Goal: Task Accomplishment & Management: Complete application form

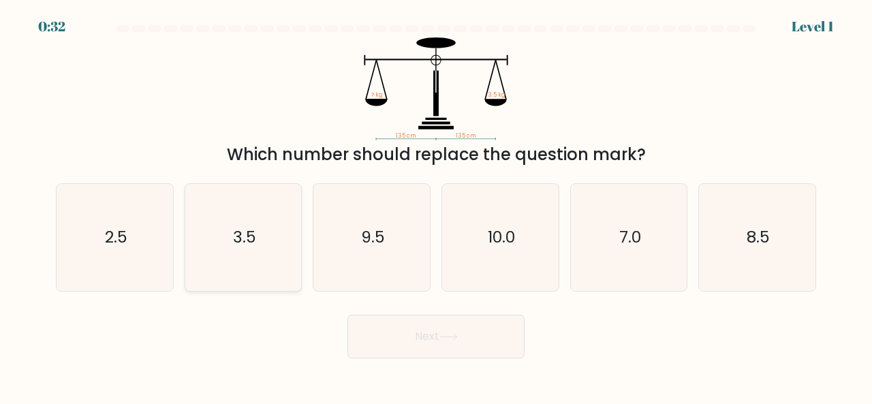
click at [254, 237] on text "3.5" at bounding box center [244, 237] width 23 height 22
click at [436, 206] on input "b. 3.5" at bounding box center [436, 203] width 1 height 3
radio input "true"
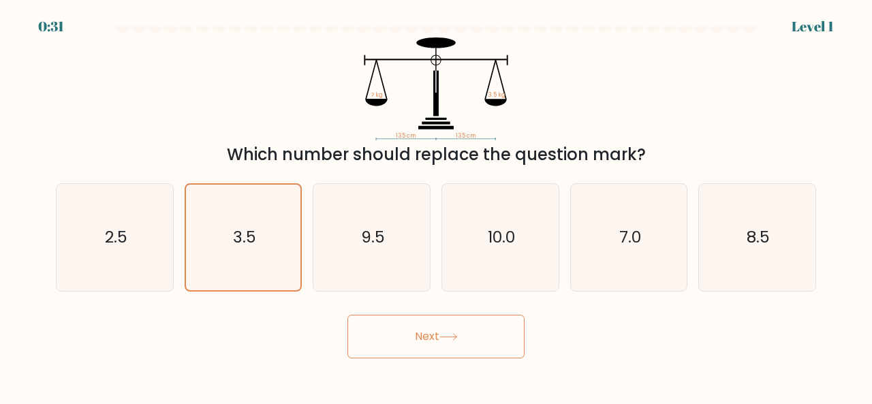
click at [395, 334] on button "Next" at bounding box center [436, 337] width 177 height 44
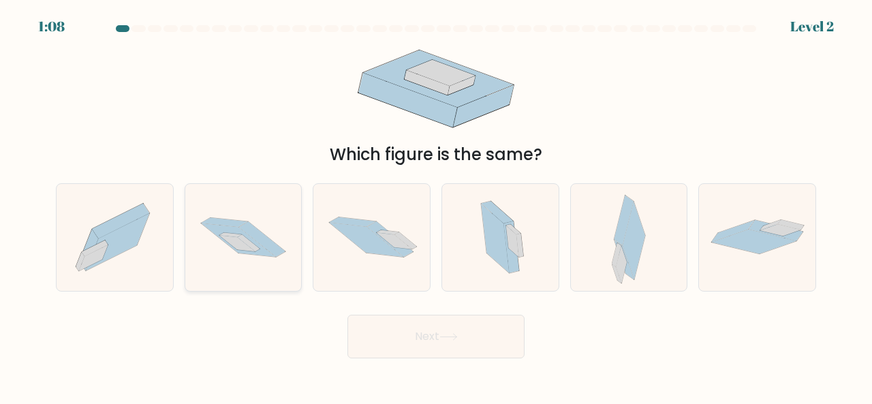
click at [234, 240] on icon at bounding box center [237, 243] width 36 height 16
click at [436, 206] on input "b." at bounding box center [436, 203] width 1 height 3
radio input "true"
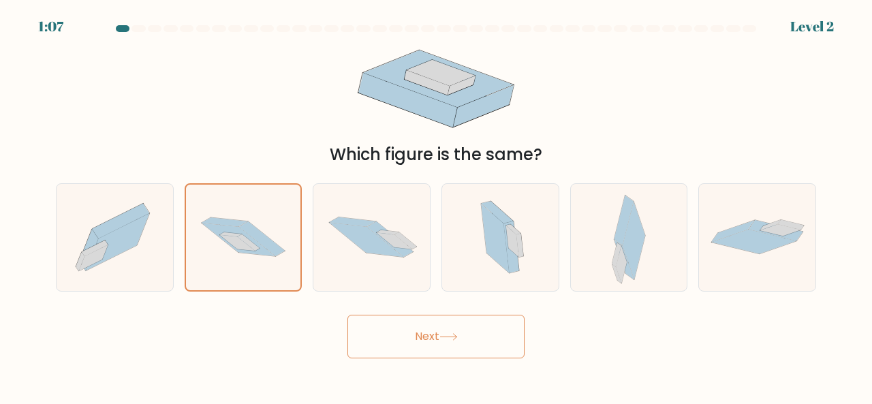
click at [388, 348] on button "Next" at bounding box center [436, 337] width 177 height 44
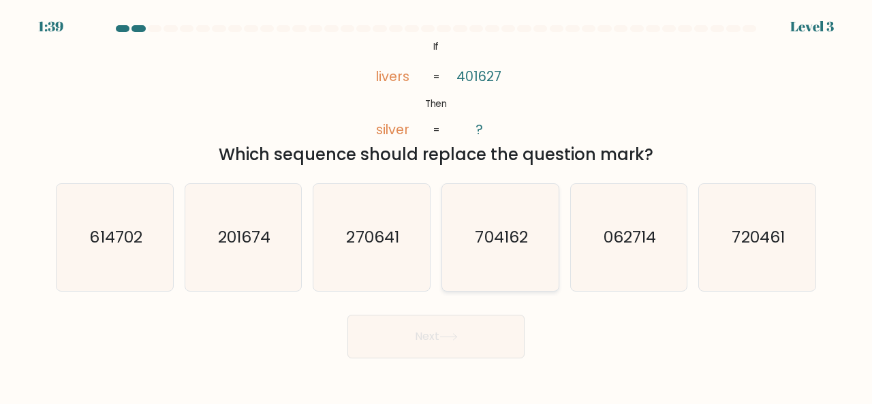
click at [503, 230] on text "704162" at bounding box center [501, 237] width 52 height 22
click at [437, 206] on input "d. 704162" at bounding box center [436, 203] width 1 height 3
radio input "true"
click at [418, 343] on button "Next" at bounding box center [436, 337] width 177 height 44
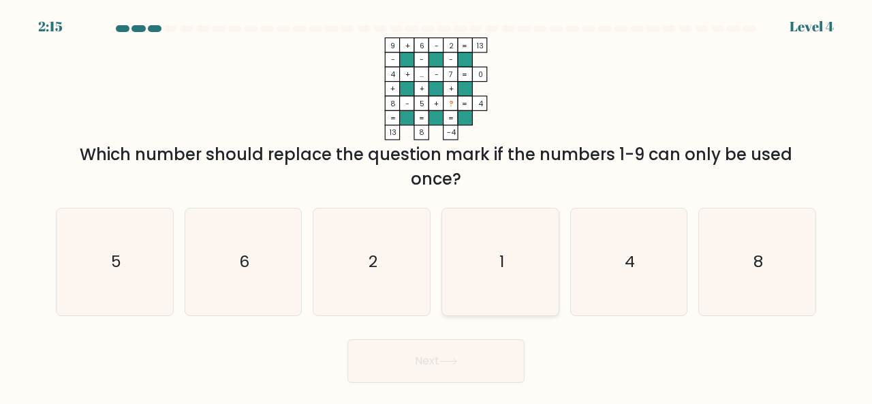
click at [489, 243] on icon "1" at bounding box center [500, 262] width 107 height 107
click at [437, 206] on input "d. 1" at bounding box center [436, 203] width 1 height 3
radio input "true"
click at [410, 358] on button "Next" at bounding box center [436, 361] width 177 height 44
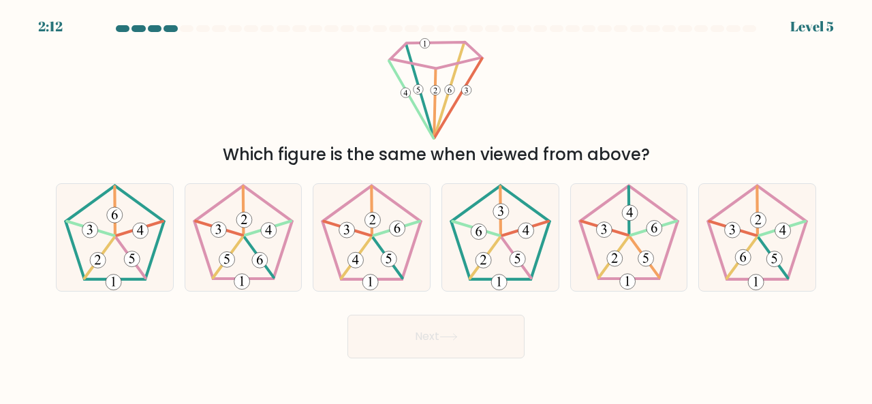
click at [410, 358] on body "2:12 Level 5" at bounding box center [436, 202] width 872 height 404
click at [400, 231] on 648 at bounding box center [398, 229] width 16 height 16
click at [436, 206] on input "c." at bounding box center [436, 203] width 1 height 3
radio input "true"
click at [252, 223] on icon at bounding box center [243, 237] width 107 height 107
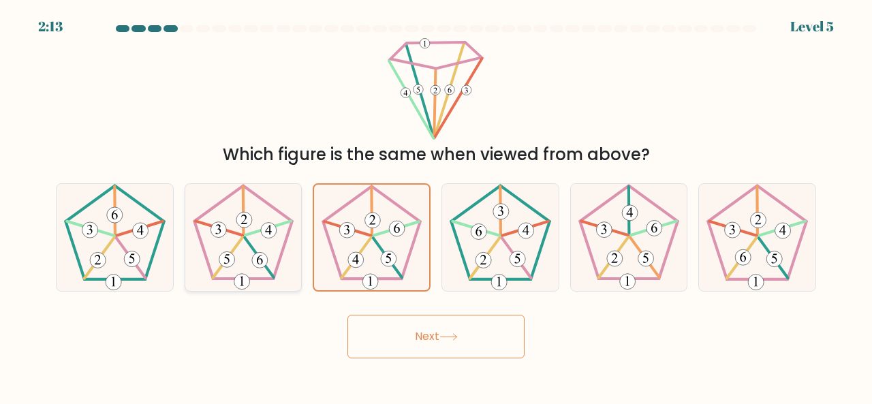
click at [436, 206] on input "b." at bounding box center [436, 203] width 1 height 3
radio input "true"
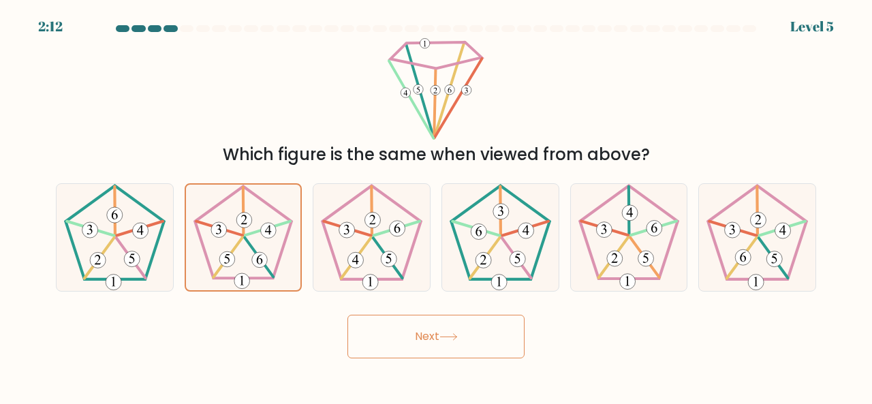
click at [418, 335] on button "Next" at bounding box center [436, 337] width 177 height 44
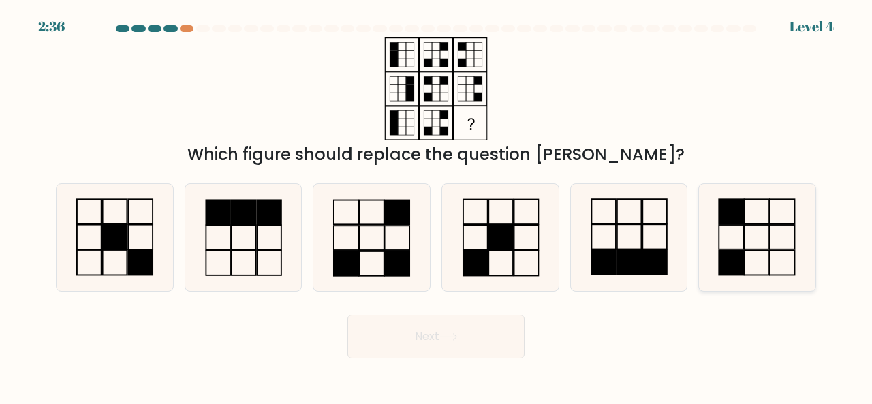
click at [746, 248] on icon at bounding box center [757, 237] width 107 height 107
click at [437, 206] on input "f." at bounding box center [436, 203] width 1 height 3
radio input "true"
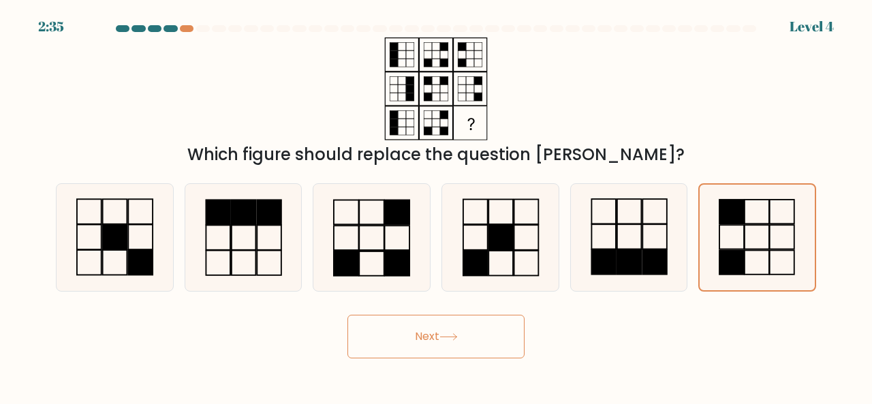
click at [476, 331] on button "Next" at bounding box center [436, 337] width 177 height 44
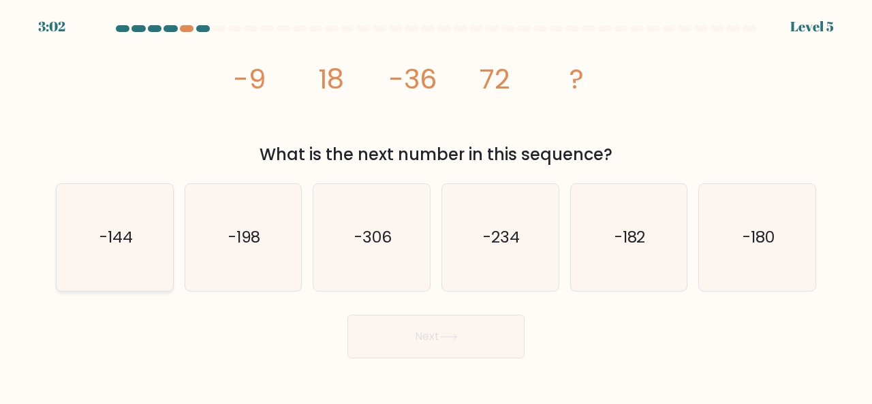
click at [106, 237] on text "-144" at bounding box center [115, 237] width 33 height 22
click at [436, 206] on input "a. -144" at bounding box center [436, 203] width 1 height 3
radio input "true"
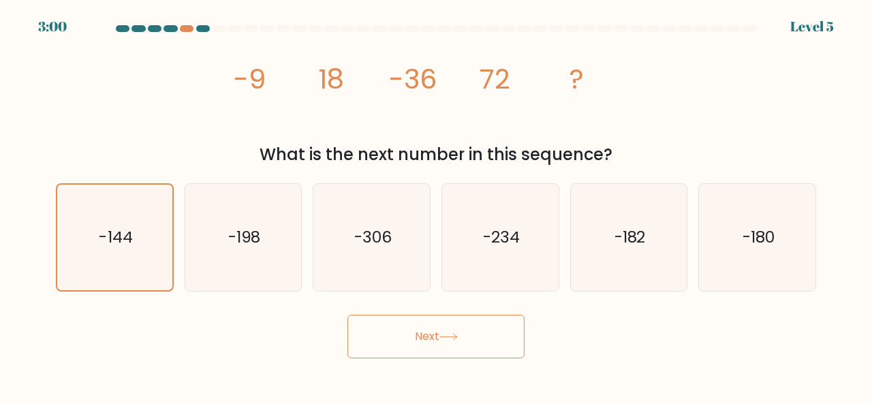
click at [421, 355] on button "Next" at bounding box center [436, 337] width 177 height 44
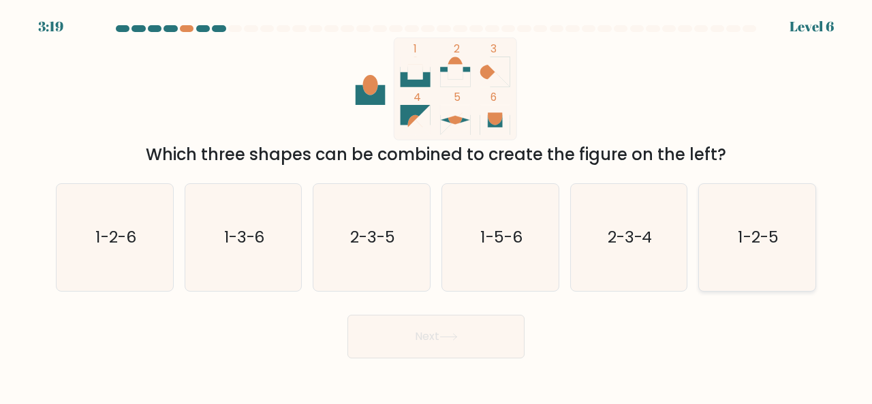
click at [761, 234] on text "1-2-5" at bounding box center [759, 237] width 40 height 22
click at [437, 206] on input "f. 1-2-5" at bounding box center [436, 203] width 1 height 3
radio input "true"
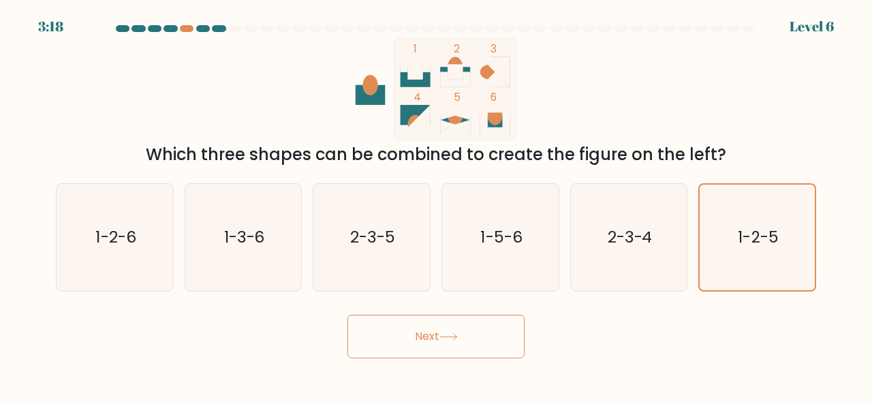
click at [457, 320] on button "Next" at bounding box center [436, 337] width 177 height 44
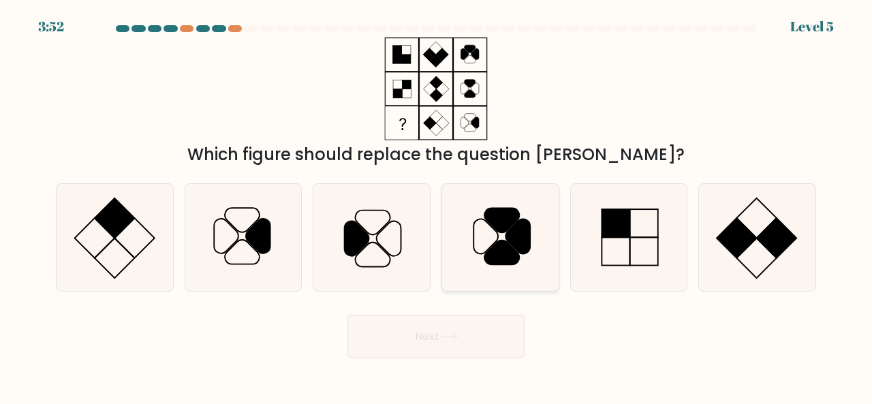
click at [537, 217] on icon at bounding box center [500, 237] width 107 height 107
click at [437, 206] on input "d." at bounding box center [436, 203] width 1 height 3
radio input "true"
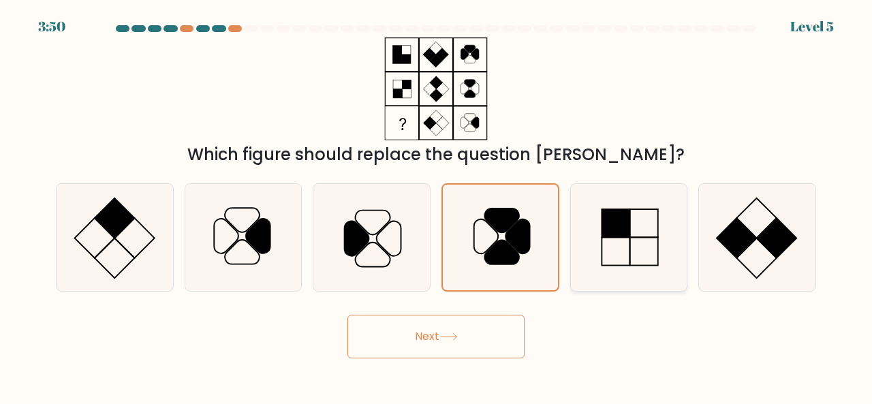
click at [624, 230] on rect at bounding box center [616, 223] width 28 height 28
click at [437, 206] on input "e." at bounding box center [436, 203] width 1 height 3
radio input "true"
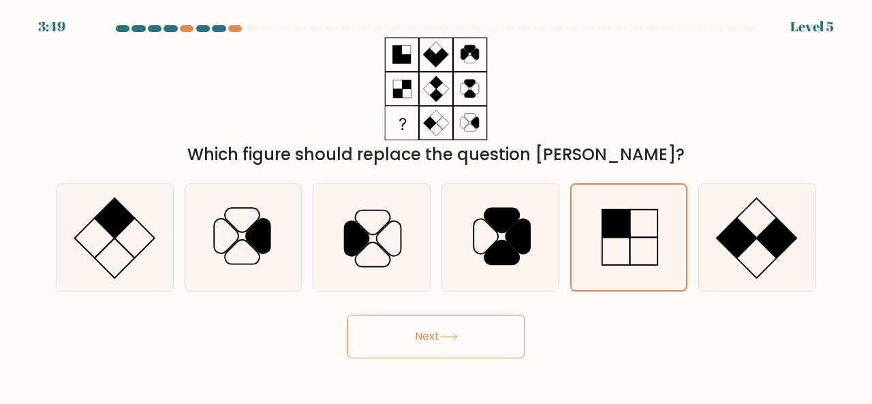
click at [489, 328] on button "Next" at bounding box center [436, 337] width 177 height 44
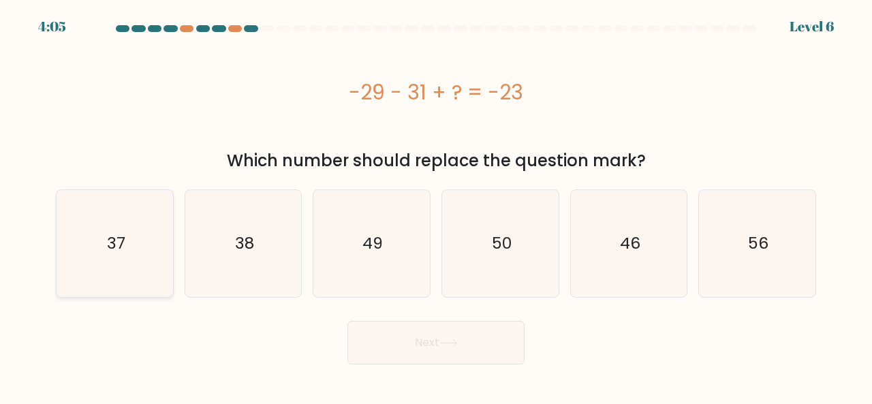
click at [130, 261] on icon "37" at bounding box center [114, 243] width 107 height 107
click at [436, 206] on input "a. 37" at bounding box center [436, 203] width 1 height 3
radio input "true"
click at [421, 348] on button "Next" at bounding box center [436, 343] width 177 height 44
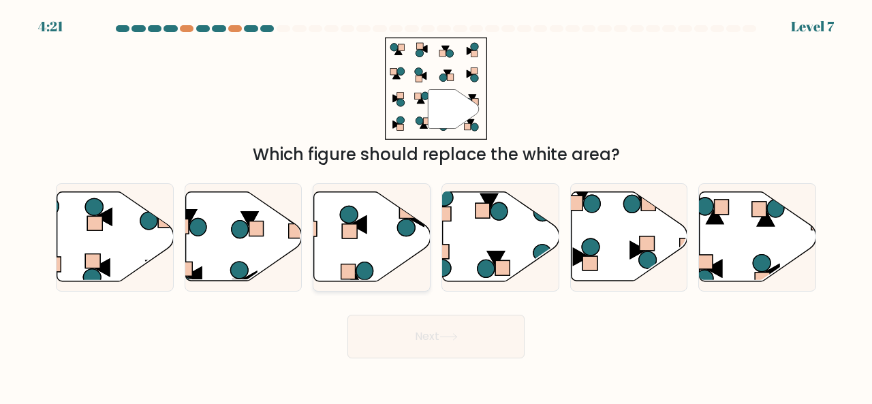
click at [397, 241] on icon at bounding box center [372, 236] width 117 height 89
click at [436, 206] on input "c." at bounding box center [436, 203] width 1 height 3
radio input "true"
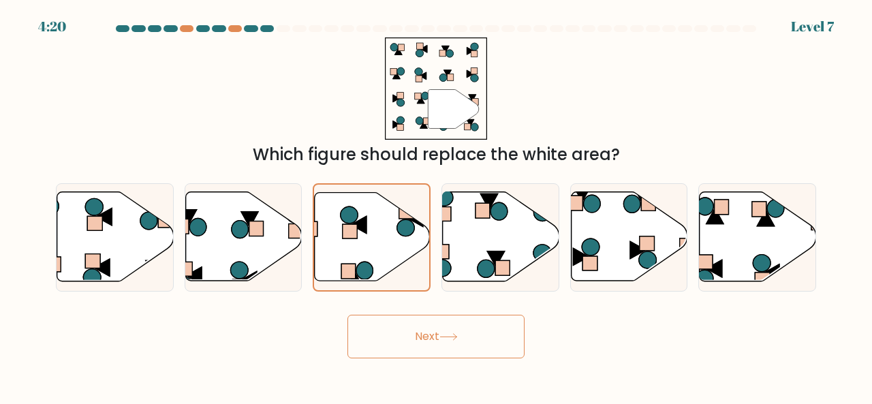
click at [429, 332] on button "Next" at bounding box center [436, 337] width 177 height 44
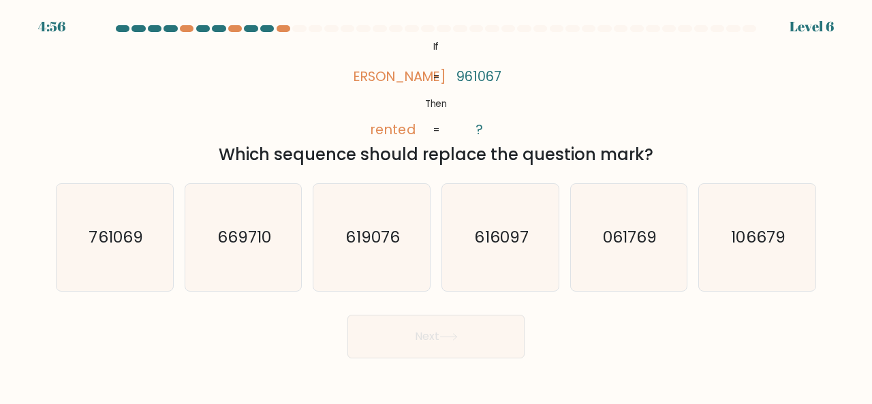
click at [461, 166] on div "Which sequence should replace the question mark?" at bounding box center [436, 154] width 744 height 25
click at [459, 166] on div "Which sequence should replace the question mark?" at bounding box center [436, 154] width 744 height 25
click at [97, 254] on icon "761069" at bounding box center [114, 237] width 107 height 107
click at [436, 206] on input "a. 761069" at bounding box center [436, 203] width 1 height 3
radio input "true"
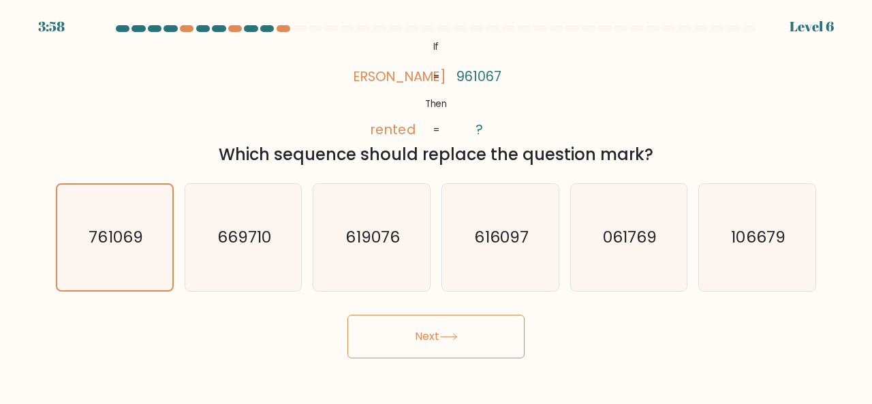
click at [439, 354] on button "Next" at bounding box center [436, 337] width 177 height 44
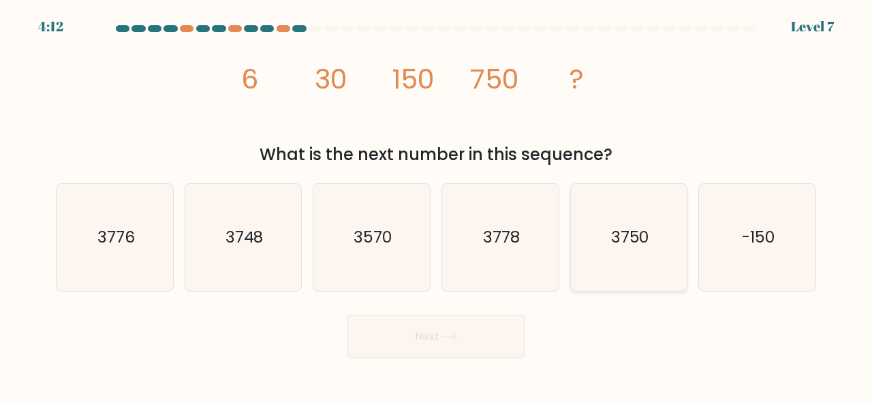
click at [643, 238] on text "3750" at bounding box center [630, 237] width 38 height 22
click at [437, 206] on input "e. 3750" at bounding box center [436, 203] width 1 height 3
radio input "true"
click at [427, 333] on button "Next" at bounding box center [436, 337] width 177 height 44
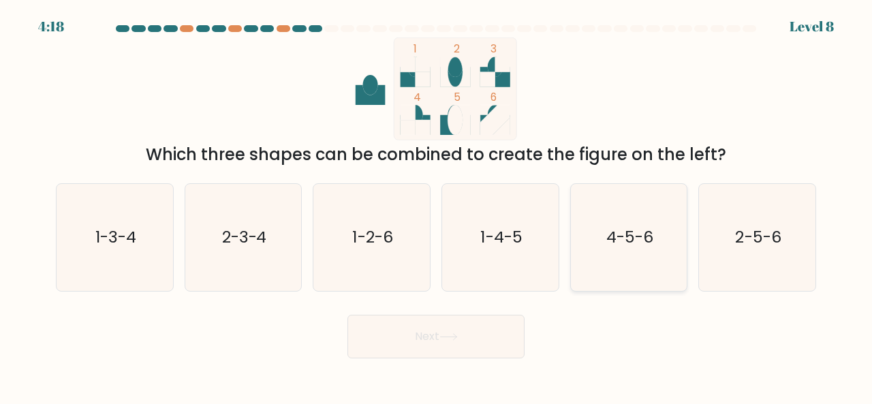
click at [641, 239] on text "4-5-6" at bounding box center [630, 237] width 47 height 22
click at [437, 206] on input "e. 4-5-6" at bounding box center [436, 203] width 1 height 3
radio input "true"
click at [89, 246] on icon "1-3-4" at bounding box center [114, 237] width 107 height 107
click at [436, 206] on input "a. 1-3-4" at bounding box center [436, 203] width 1 height 3
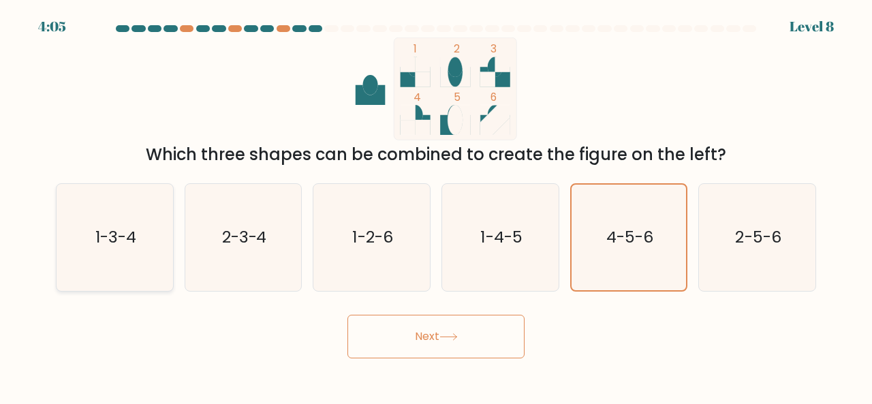
radio input "true"
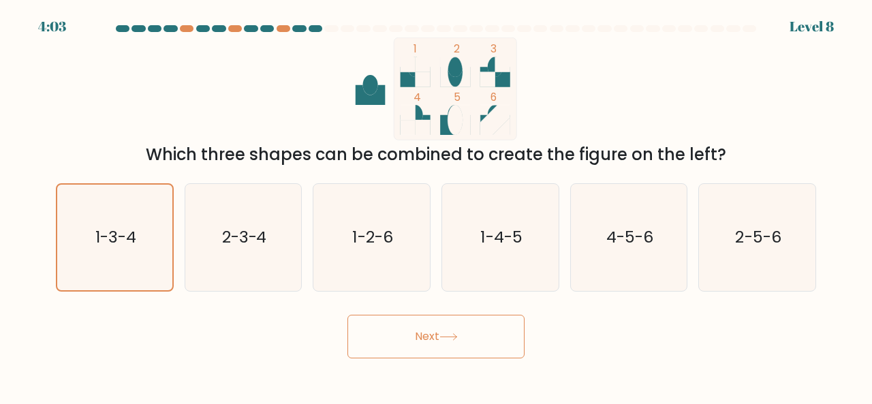
click at [429, 315] on button "Next" at bounding box center [436, 337] width 177 height 44
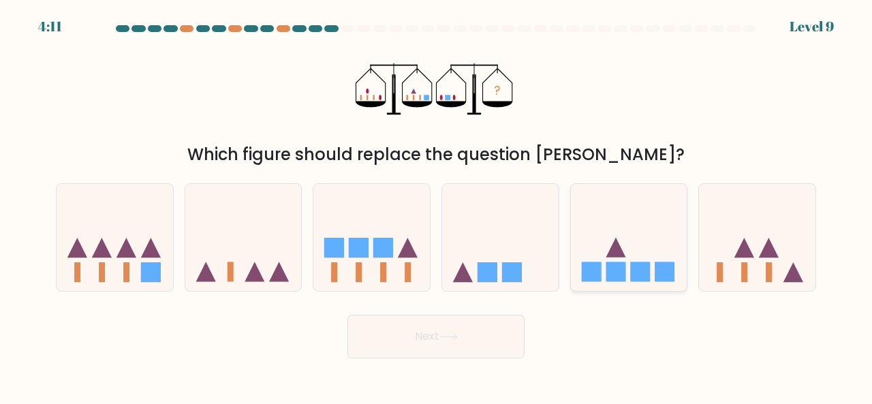
click at [639, 230] on icon at bounding box center [629, 237] width 117 height 96
click at [437, 206] on input "e." at bounding box center [436, 203] width 1 height 3
radio input "true"
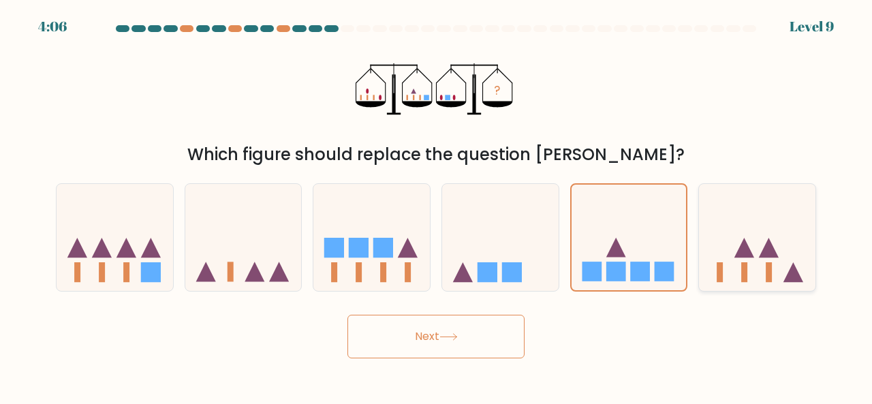
click at [754, 230] on icon at bounding box center [757, 237] width 117 height 96
click at [437, 206] on input "f." at bounding box center [436, 203] width 1 height 3
radio input "true"
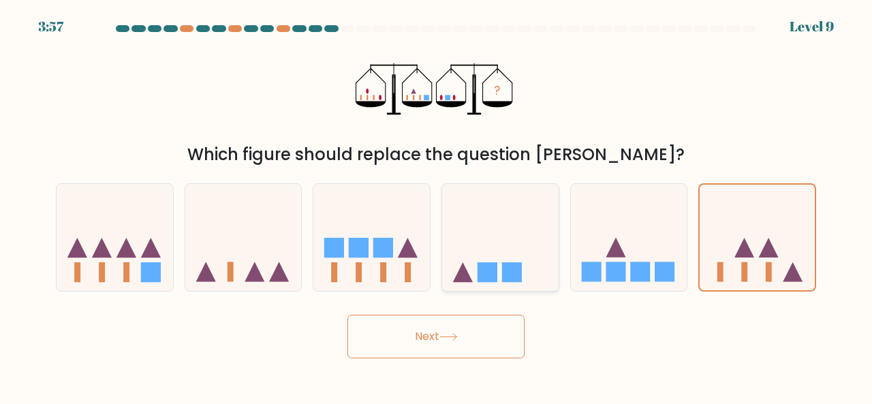
click at [501, 250] on icon at bounding box center [500, 237] width 117 height 96
click at [437, 206] on input "d." at bounding box center [436, 203] width 1 height 3
radio input "true"
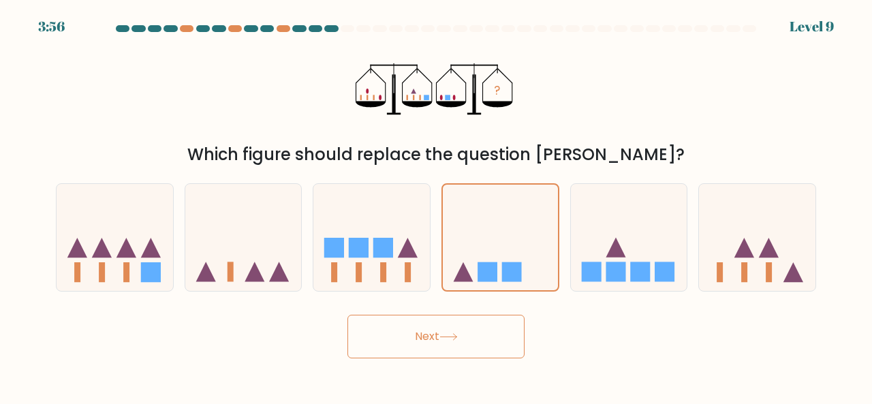
click at [431, 337] on button "Next" at bounding box center [436, 337] width 177 height 44
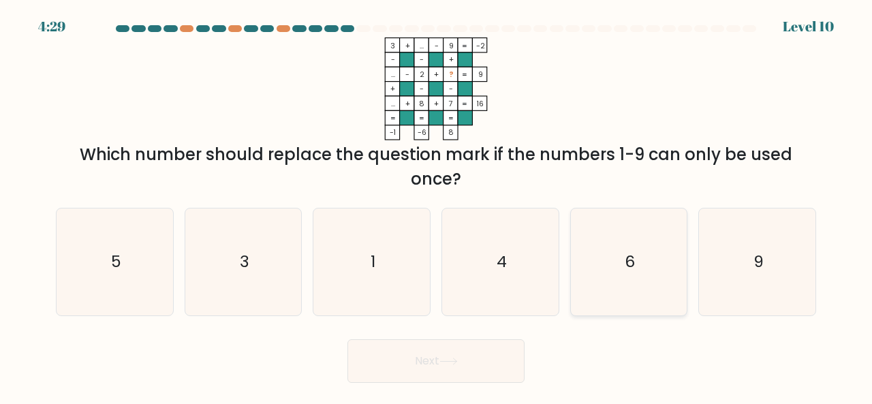
click at [612, 258] on icon "6" at bounding box center [629, 262] width 107 height 107
click at [437, 206] on input "e. 6" at bounding box center [436, 203] width 1 height 3
radio input "true"
click at [472, 358] on button "Next" at bounding box center [436, 361] width 177 height 44
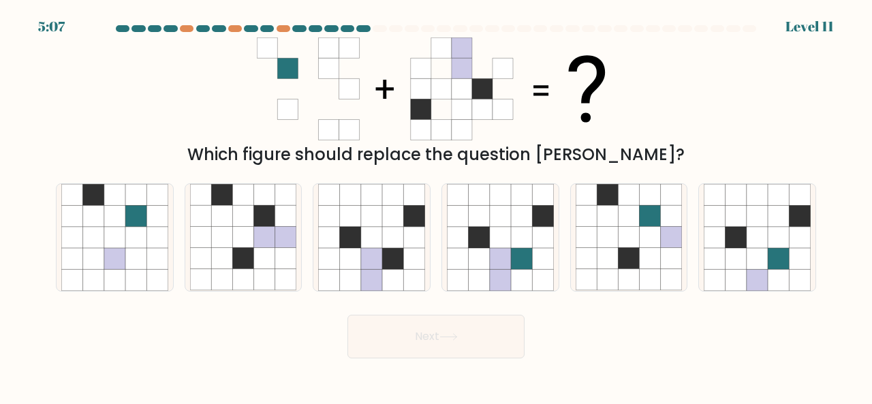
click at [348, 28] on div at bounding box center [348, 28] width 14 height 7
click at [360, 28] on div at bounding box center [363, 28] width 14 height 7
click at [601, 254] on icon at bounding box center [607, 258] width 21 height 21
click at [437, 206] on input "e." at bounding box center [436, 203] width 1 height 3
radio input "true"
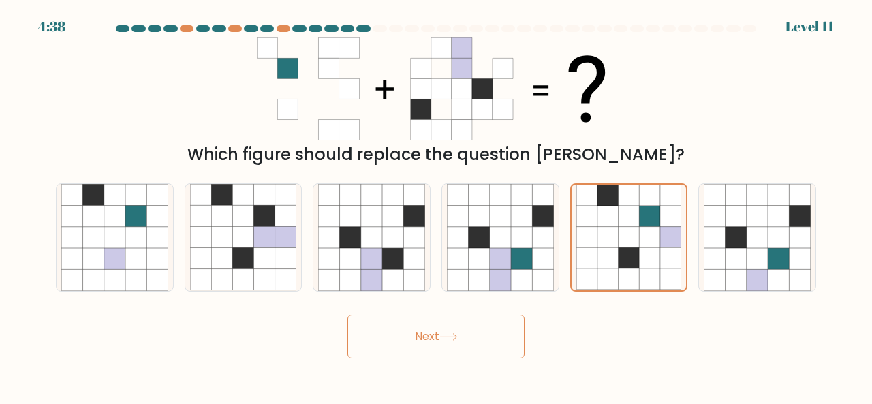
click at [443, 349] on button "Next" at bounding box center [436, 337] width 177 height 44
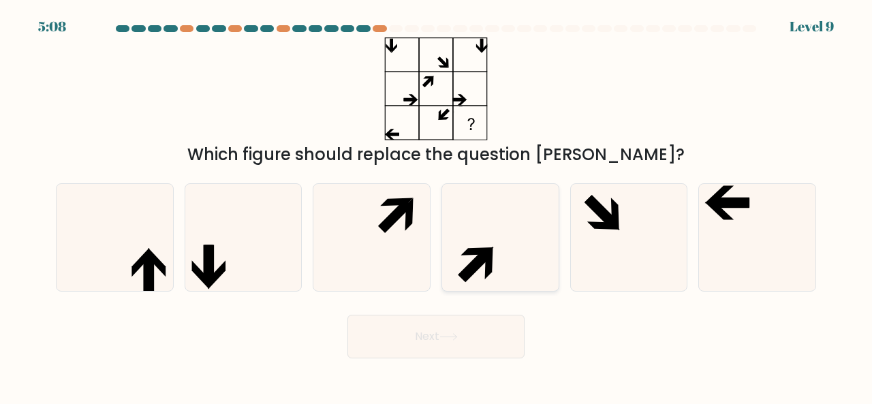
click at [476, 234] on icon at bounding box center [500, 237] width 107 height 107
click at [437, 206] on input "d." at bounding box center [436, 203] width 1 height 3
radio input "true"
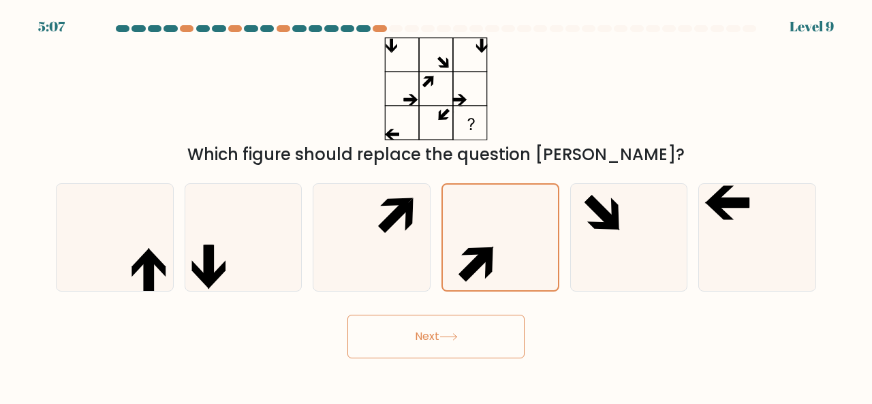
click at [457, 327] on button "Next" at bounding box center [436, 337] width 177 height 44
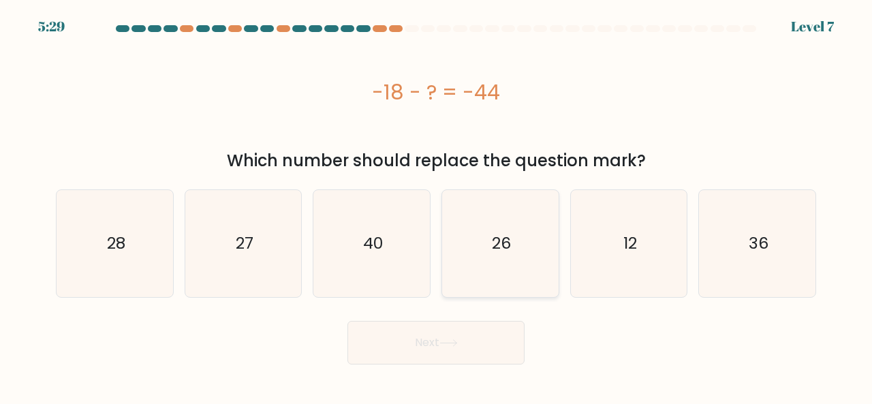
click at [476, 261] on icon "26" at bounding box center [500, 243] width 107 height 107
click at [437, 206] on input "d. 26" at bounding box center [436, 203] width 1 height 3
radio input "true"
click at [435, 350] on button "Next" at bounding box center [436, 343] width 177 height 44
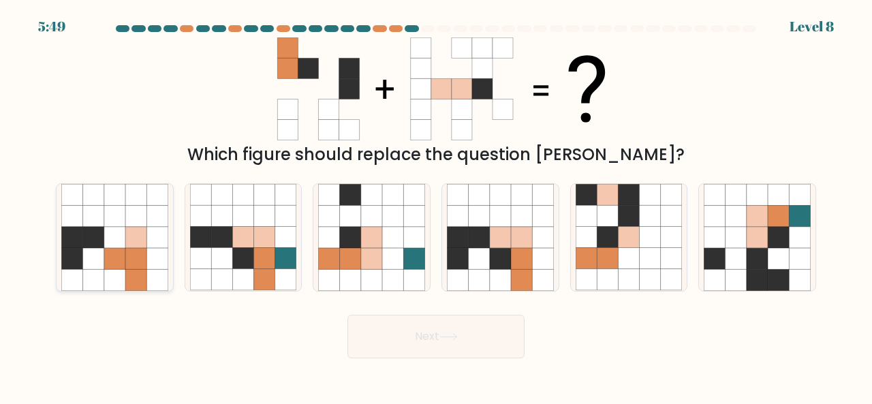
click at [125, 216] on icon at bounding box center [114, 215] width 21 height 21
click at [436, 206] on input "a." at bounding box center [436, 203] width 1 height 3
radio input "true"
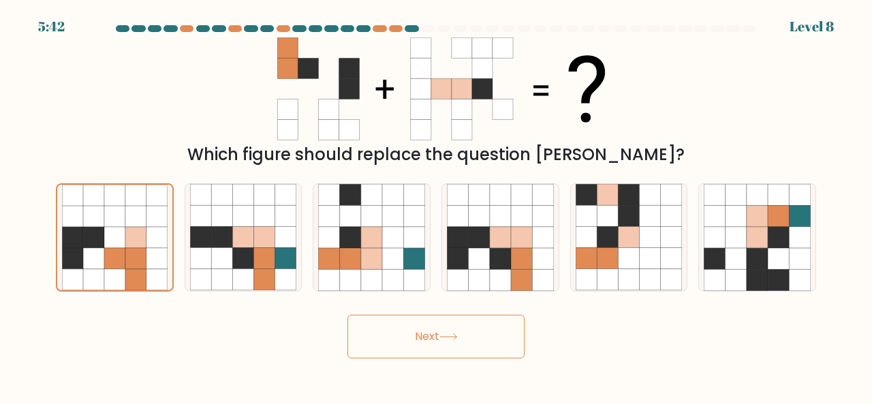
click at [443, 341] on button "Next" at bounding box center [436, 337] width 177 height 44
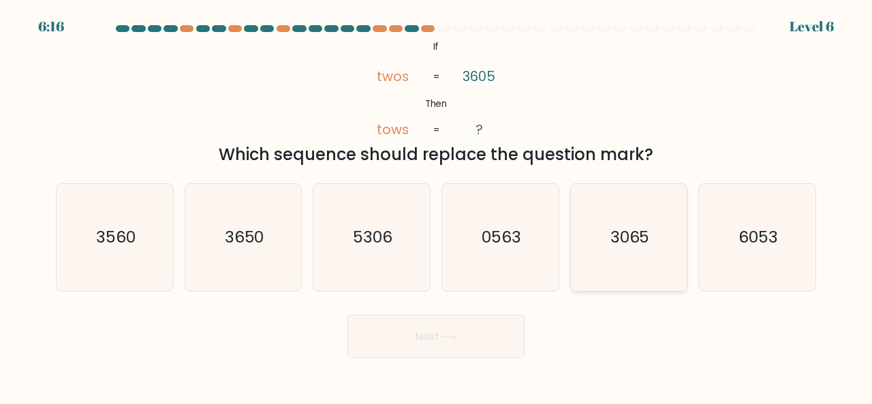
click at [622, 236] on text "3065" at bounding box center [631, 237] width 40 height 22
click at [437, 206] on input "e. 3065" at bounding box center [436, 203] width 1 height 3
radio input "true"
click at [433, 343] on button "Next" at bounding box center [436, 337] width 177 height 44
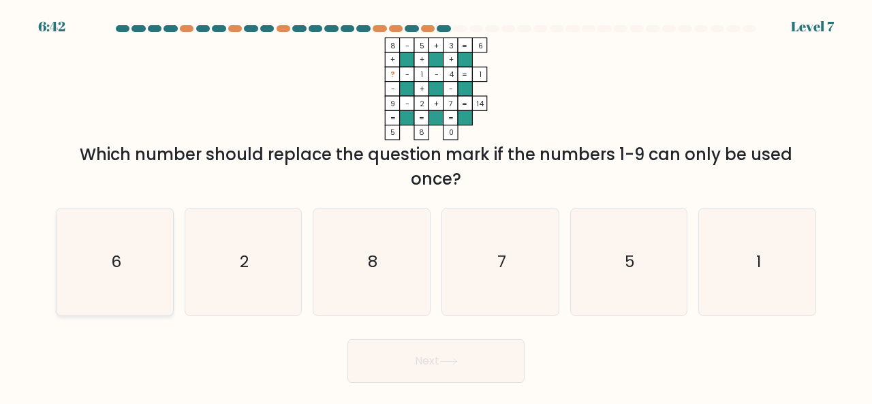
click at [121, 270] on icon "6" at bounding box center [114, 262] width 107 height 107
click at [436, 206] on input "a. 6" at bounding box center [436, 203] width 1 height 3
radio input "true"
click at [440, 358] on button "Next" at bounding box center [436, 361] width 177 height 44
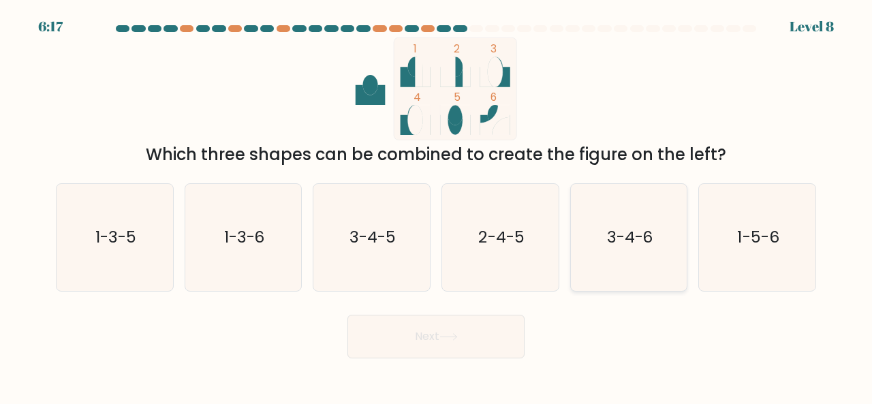
click at [600, 232] on icon "3-4-6" at bounding box center [629, 237] width 107 height 107
click at [437, 206] on input "e. 3-4-6" at bounding box center [436, 203] width 1 height 3
radio input "true"
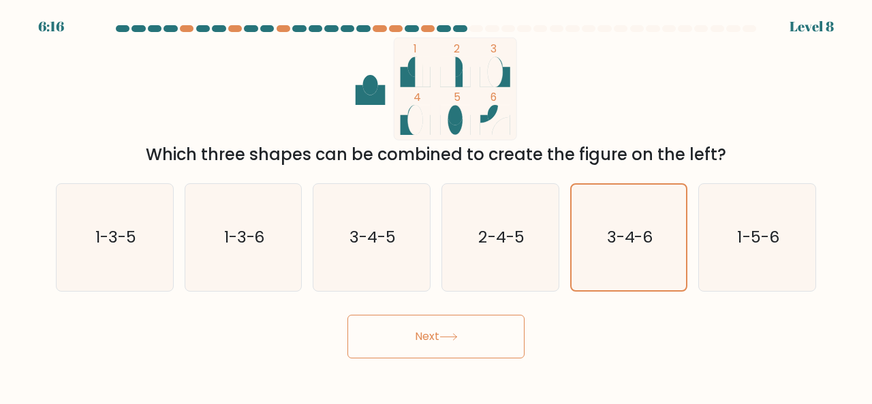
click at [459, 341] on button "Next" at bounding box center [436, 337] width 177 height 44
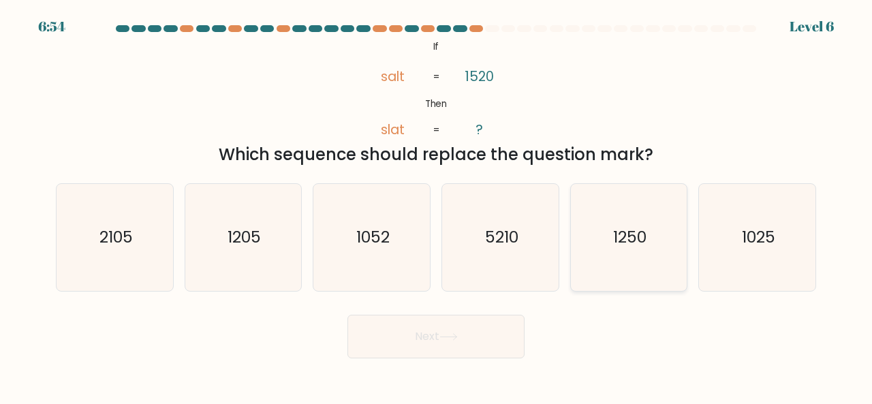
click at [625, 234] on text "1250" at bounding box center [629, 237] width 33 height 22
click at [437, 206] on input "e. 1250" at bounding box center [436, 203] width 1 height 3
radio input "true"
click at [455, 335] on icon at bounding box center [449, 336] width 18 height 7
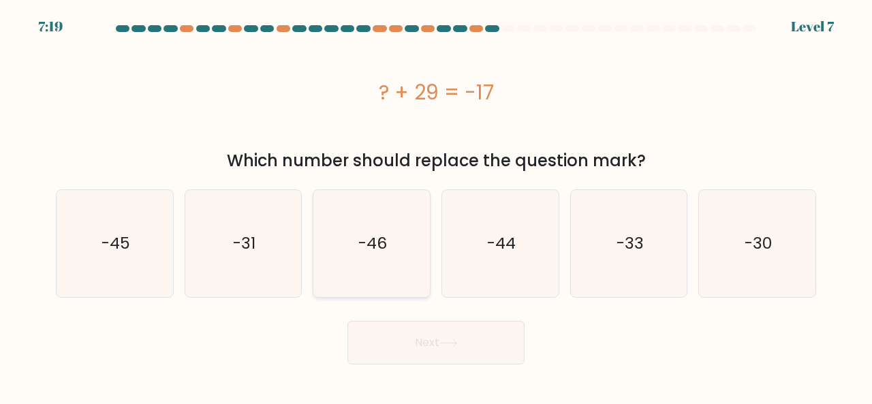
click at [375, 243] on text "-46" at bounding box center [372, 243] width 29 height 22
click at [436, 206] on input "c. -46" at bounding box center [436, 203] width 1 height 3
radio input "true"
click at [444, 333] on button "Next" at bounding box center [436, 343] width 177 height 44
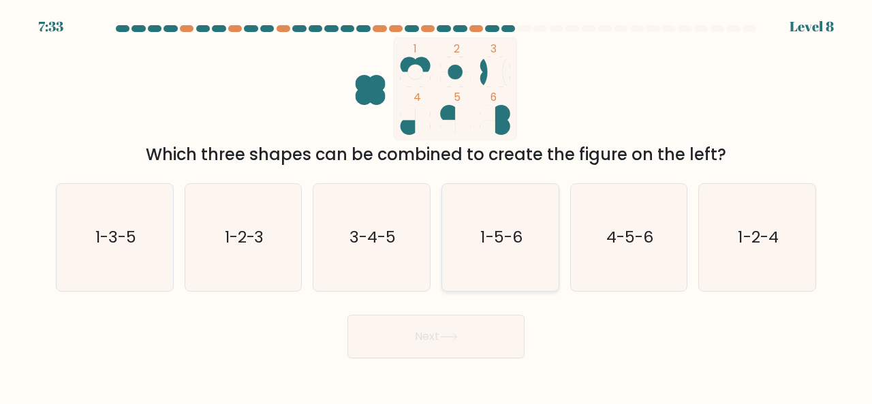
click at [499, 231] on text "1-5-6" at bounding box center [501, 237] width 42 height 22
click at [437, 206] on input "d. 1-5-6" at bounding box center [436, 203] width 1 height 3
radio input "true"
click at [438, 351] on button "Next" at bounding box center [436, 337] width 177 height 44
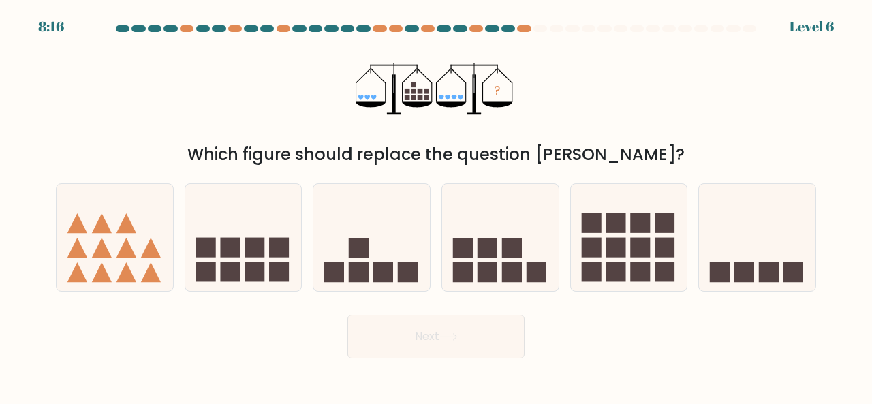
click at [431, 346] on button "Next" at bounding box center [436, 337] width 177 height 44
click at [519, 275] on rect at bounding box center [512, 272] width 20 height 20
click at [437, 206] on input "d." at bounding box center [436, 203] width 1 height 3
radio input "true"
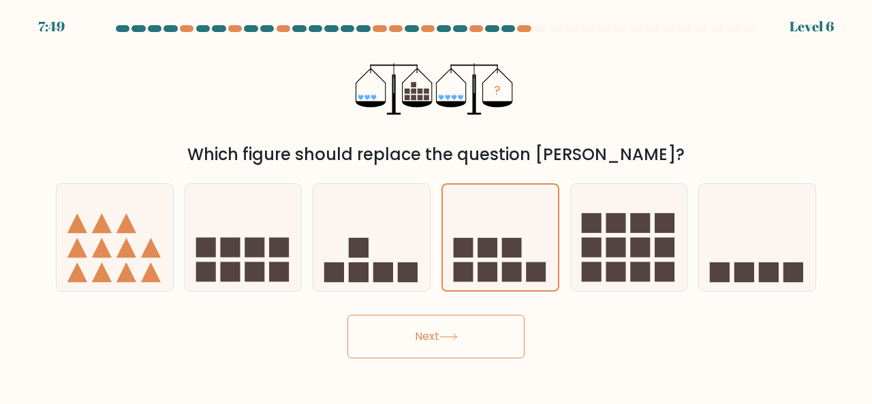
click at [431, 322] on button "Next" at bounding box center [436, 337] width 177 height 44
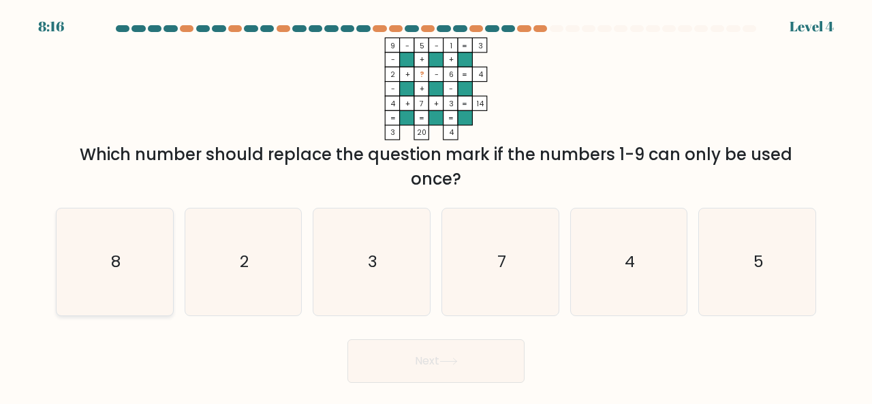
click at [109, 290] on icon "8" at bounding box center [114, 262] width 107 height 107
click at [436, 206] on input "a. 8" at bounding box center [436, 203] width 1 height 3
radio input "true"
click at [396, 364] on button "Next" at bounding box center [436, 361] width 177 height 44
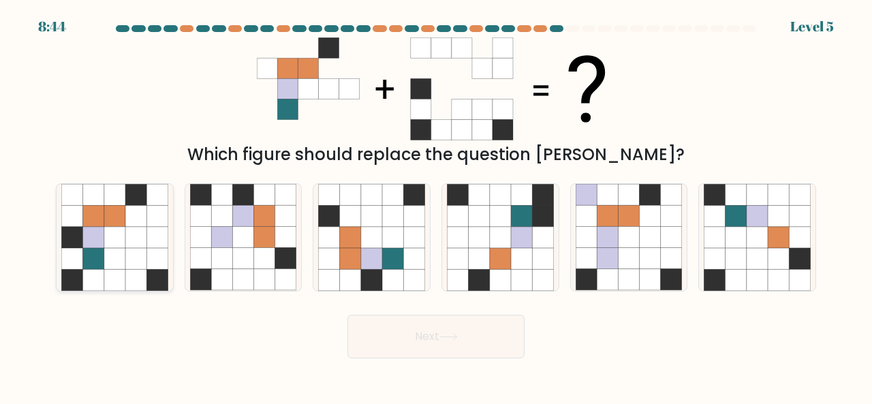
click at [117, 250] on icon at bounding box center [114, 258] width 21 height 21
click at [436, 206] on input "a." at bounding box center [436, 203] width 1 height 3
radio input "true"
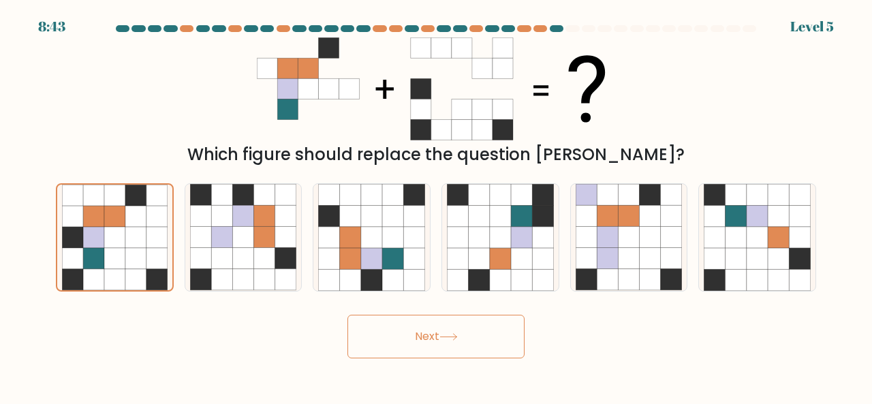
click at [467, 335] on button "Next" at bounding box center [436, 337] width 177 height 44
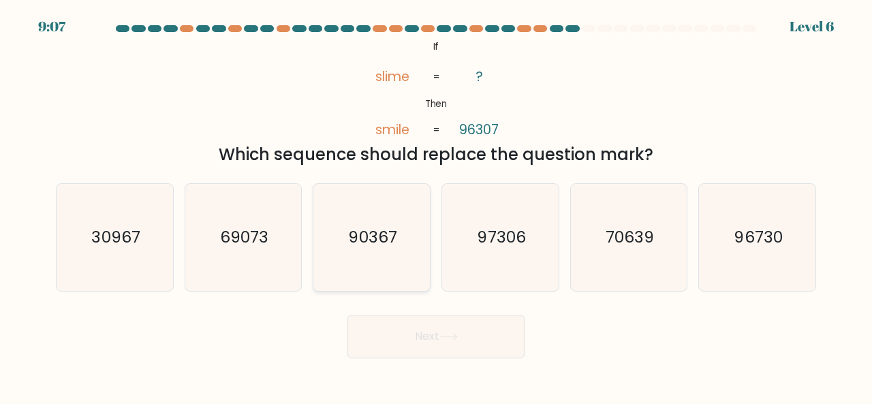
click at [373, 254] on icon "90367" at bounding box center [371, 237] width 107 height 107
click at [436, 206] on input "c. 90367" at bounding box center [436, 203] width 1 height 3
radio input "true"
click at [438, 343] on button "Next" at bounding box center [436, 337] width 177 height 44
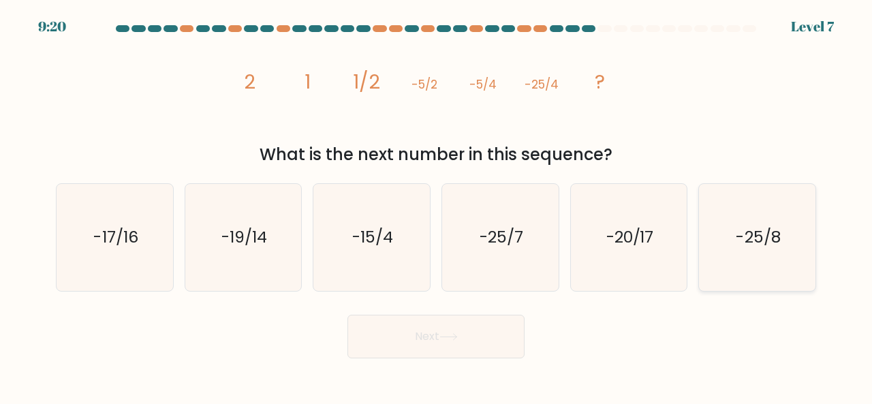
click at [735, 230] on icon "-25/8" at bounding box center [757, 237] width 107 height 107
click at [437, 206] on input "f. -25/8" at bounding box center [436, 203] width 1 height 3
radio input "true"
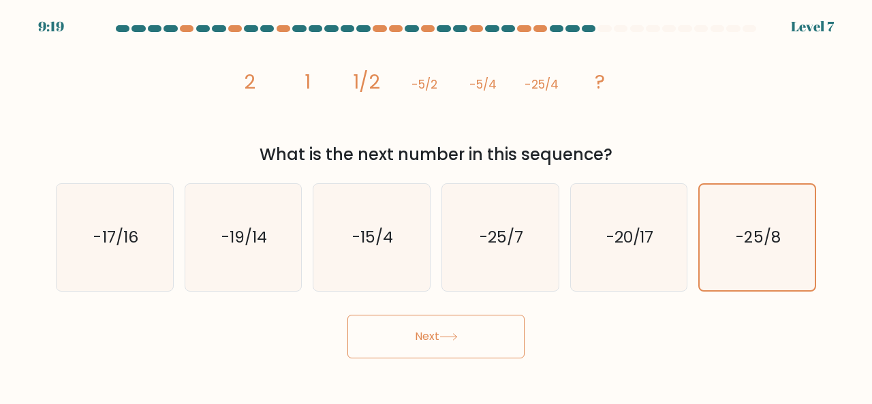
click at [406, 341] on button "Next" at bounding box center [436, 337] width 177 height 44
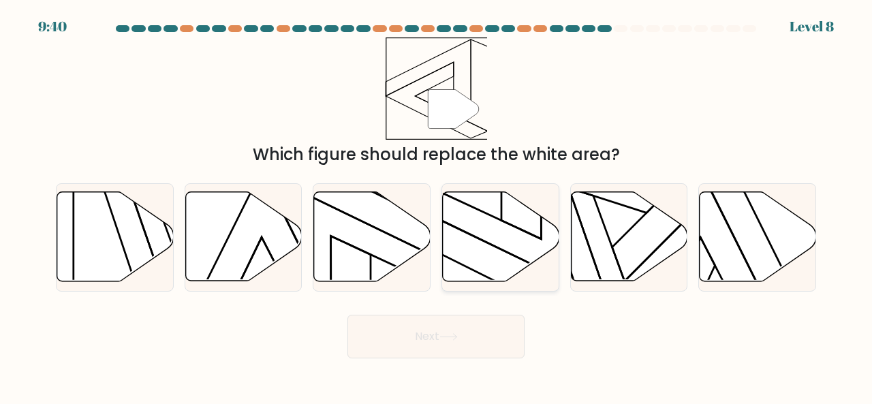
click at [496, 260] on icon at bounding box center [501, 236] width 117 height 89
click at [437, 206] on input "d." at bounding box center [436, 203] width 1 height 3
radio input "true"
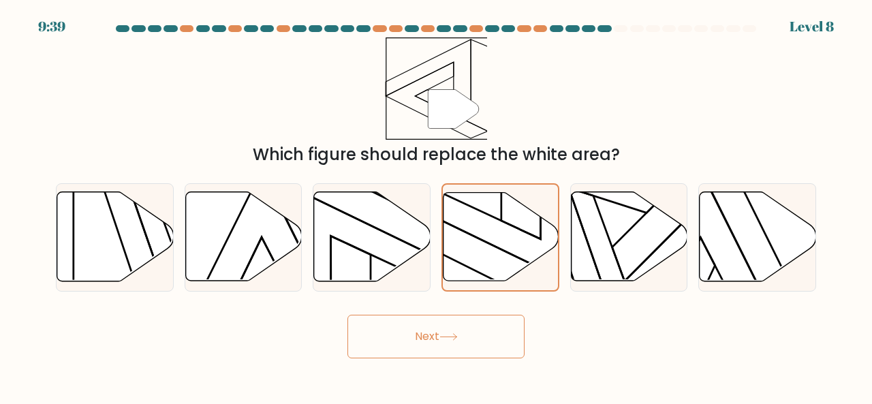
click at [457, 350] on button "Next" at bounding box center [436, 337] width 177 height 44
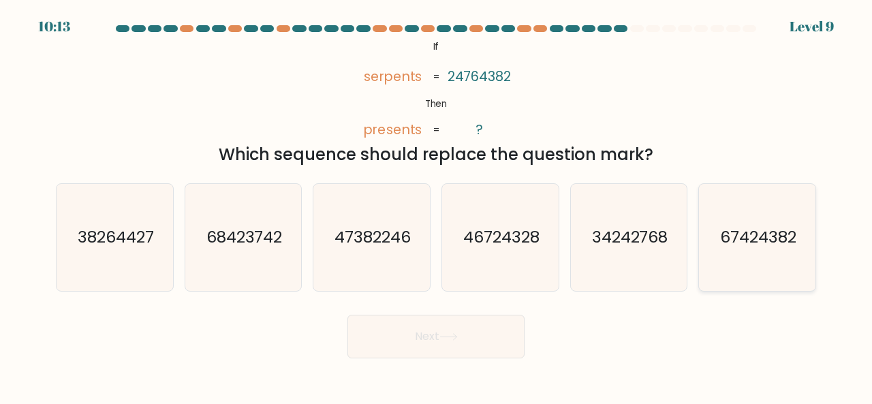
click at [754, 245] on text "67424382" at bounding box center [758, 237] width 76 height 22
click at [437, 206] on input "f. 67424382" at bounding box center [436, 203] width 1 height 3
radio input "true"
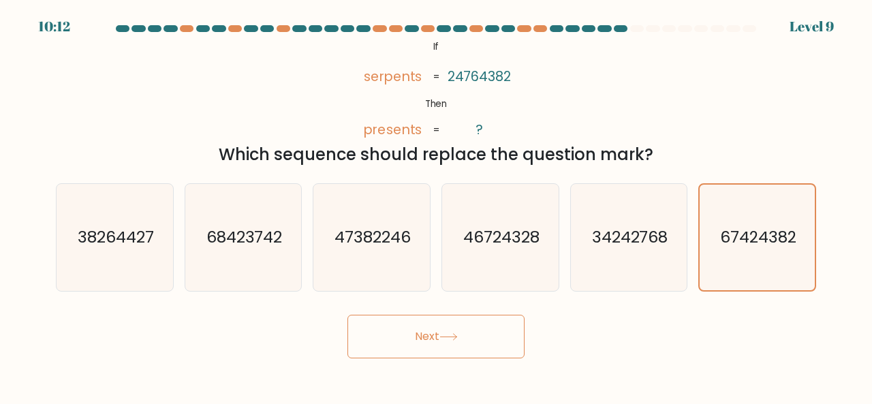
click at [431, 332] on button "Next" at bounding box center [436, 337] width 177 height 44
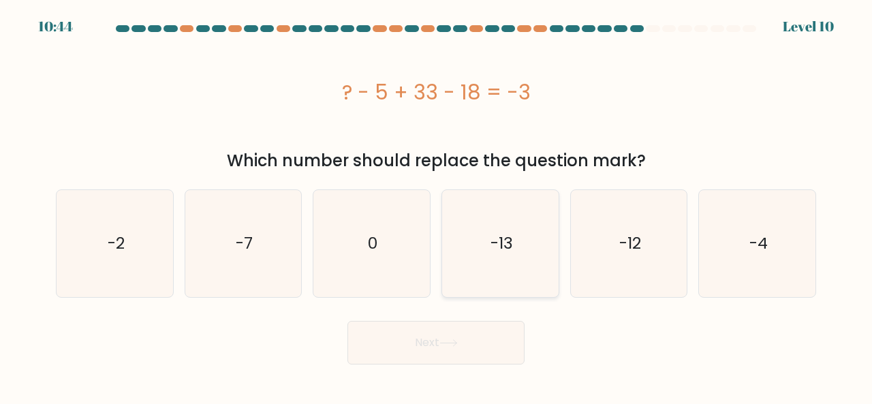
click at [510, 268] on icon "-13" at bounding box center [500, 243] width 107 height 107
click at [437, 206] on input "d. -13" at bounding box center [436, 203] width 1 height 3
radio input "true"
click at [454, 359] on button "Next" at bounding box center [436, 343] width 177 height 44
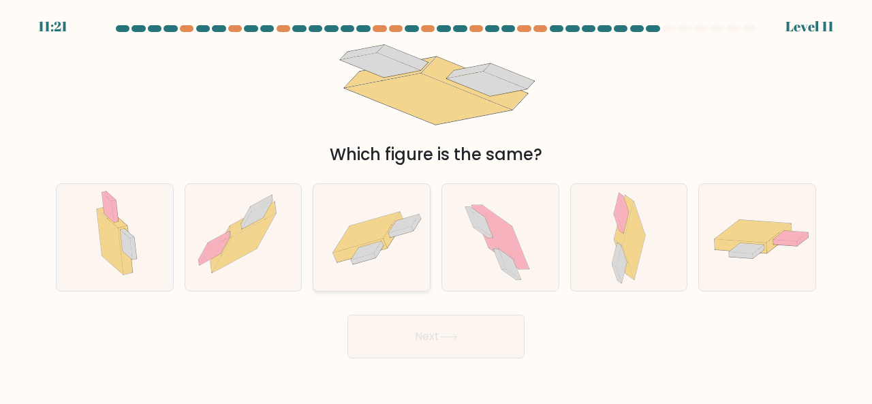
click at [383, 260] on icon at bounding box center [371, 237] width 117 height 80
click at [436, 206] on input "c." at bounding box center [436, 203] width 1 height 3
radio input "true"
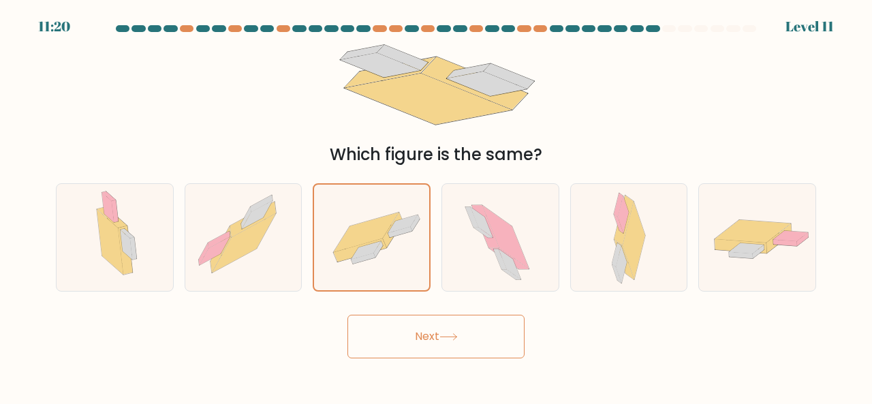
click at [428, 348] on button "Next" at bounding box center [436, 337] width 177 height 44
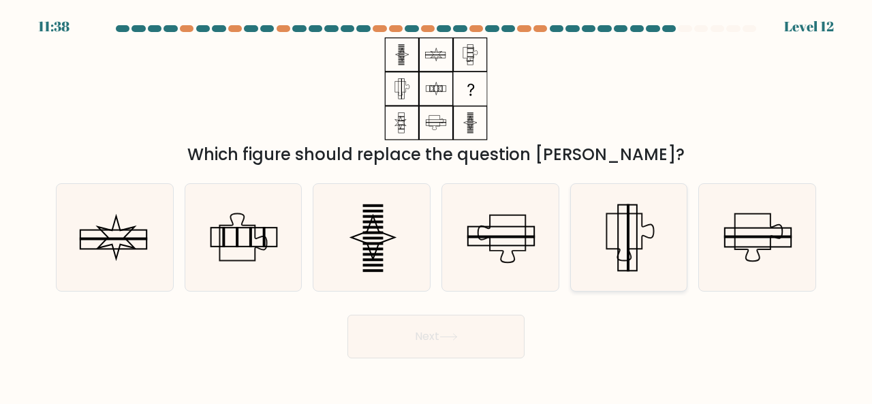
click at [639, 250] on icon at bounding box center [629, 237] width 107 height 107
click at [437, 206] on input "e." at bounding box center [436, 203] width 1 height 3
radio input "true"
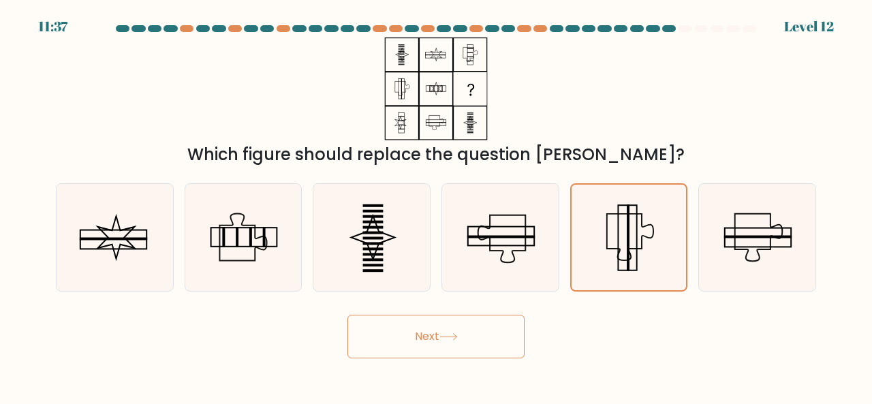
click at [483, 352] on button "Next" at bounding box center [436, 337] width 177 height 44
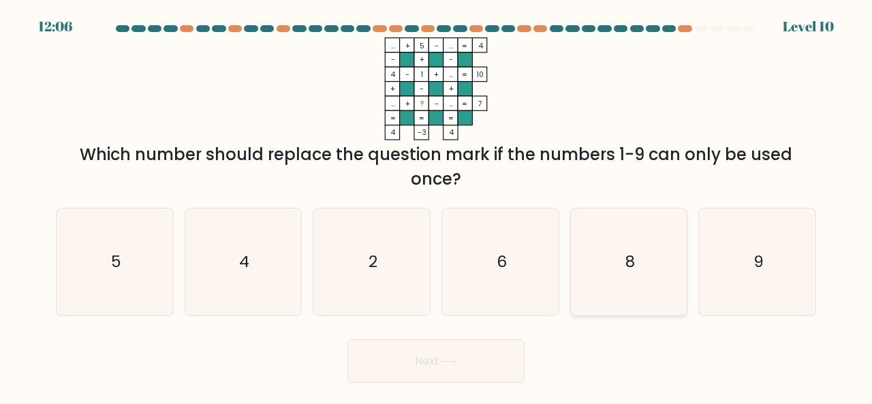
click at [614, 283] on icon "8" at bounding box center [629, 262] width 107 height 107
click at [437, 206] on input "e. 8" at bounding box center [436, 203] width 1 height 3
radio input "true"
click at [459, 368] on button "Next" at bounding box center [436, 361] width 177 height 44
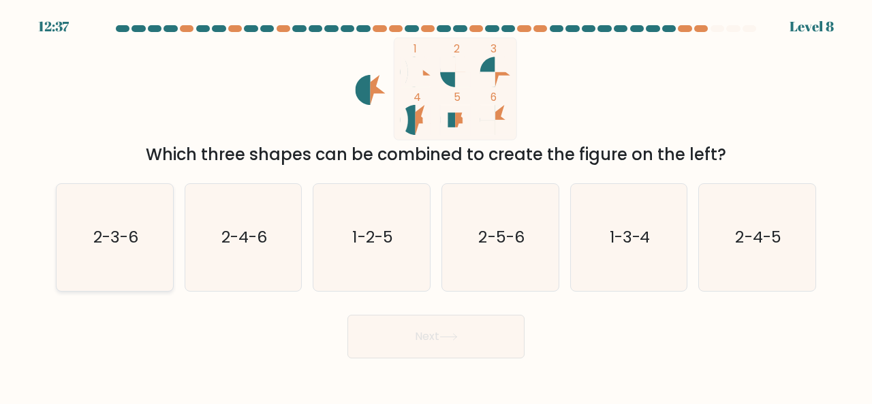
click at [121, 234] on text "2-3-6" at bounding box center [115, 237] width 45 height 22
click at [436, 206] on input "a. 2-3-6" at bounding box center [436, 203] width 1 height 3
radio input "true"
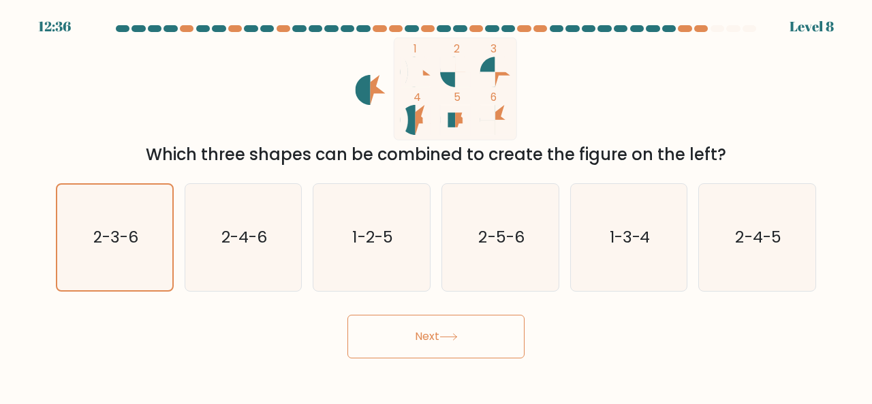
click at [430, 331] on button "Next" at bounding box center [436, 337] width 177 height 44
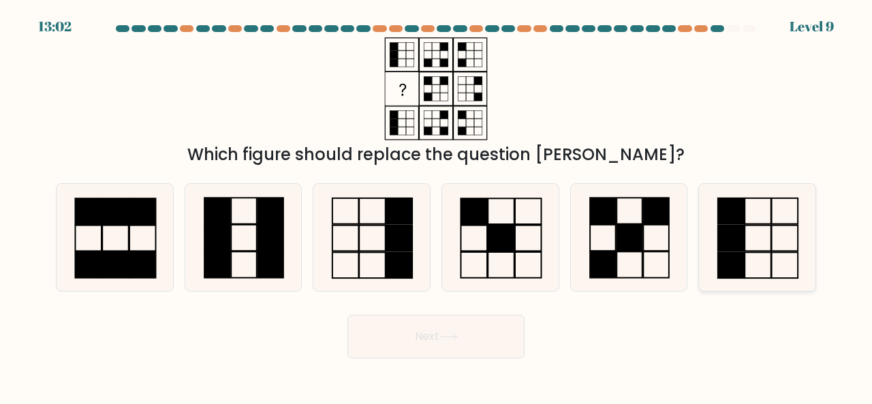
click at [761, 219] on icon at bounding box center [757, 237] width 107 height 107
click at [437, 206] on input "f." at bounding box center [436, 203] width 1 height 3
radio input "true"
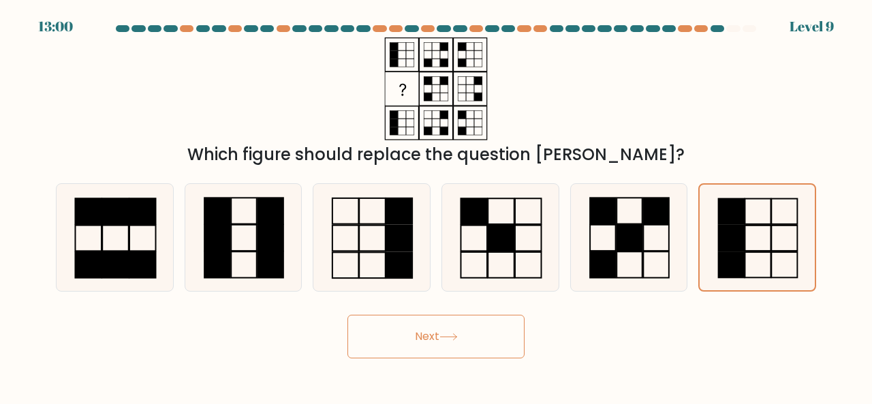
click at [478, 326] on button "Next" at bounding box center [436, 337] width 177 height 44
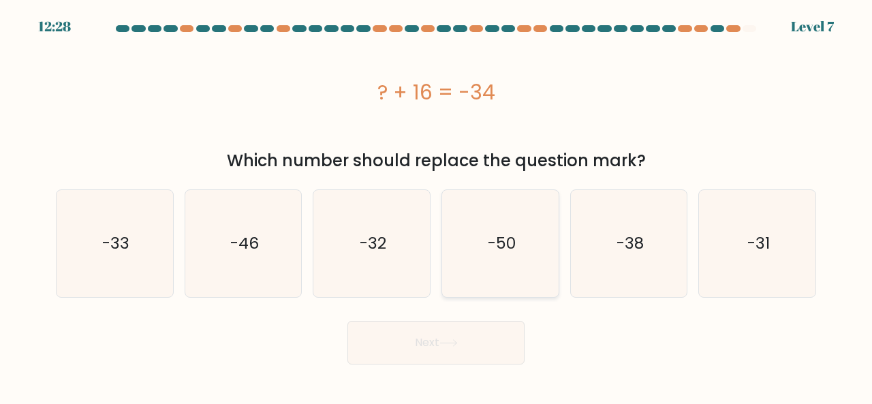
click at [491, 258] on icon "-50" at bounding box center [500, 243] width 107 height 107
click at [437, 206] on input "d. -50" at bounding box center [436, 203] width 1 height 3
radio input "true"
click at [428, 337] on button "Next" at bounding box center [436, 343] width 177 height 44
